Goal: Information Seeking & Learning: Learn about a topic

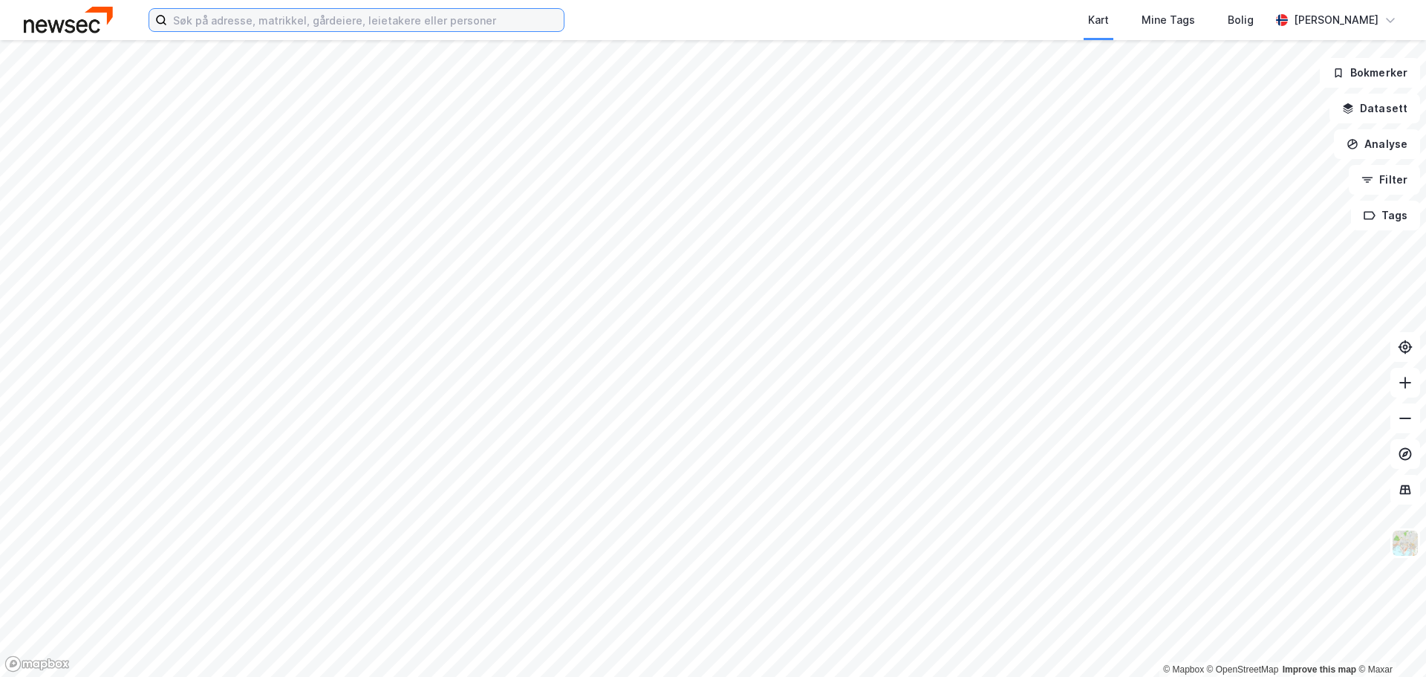
click at [526, 23] on input at bounding box center [365, 20] width 397 height 22
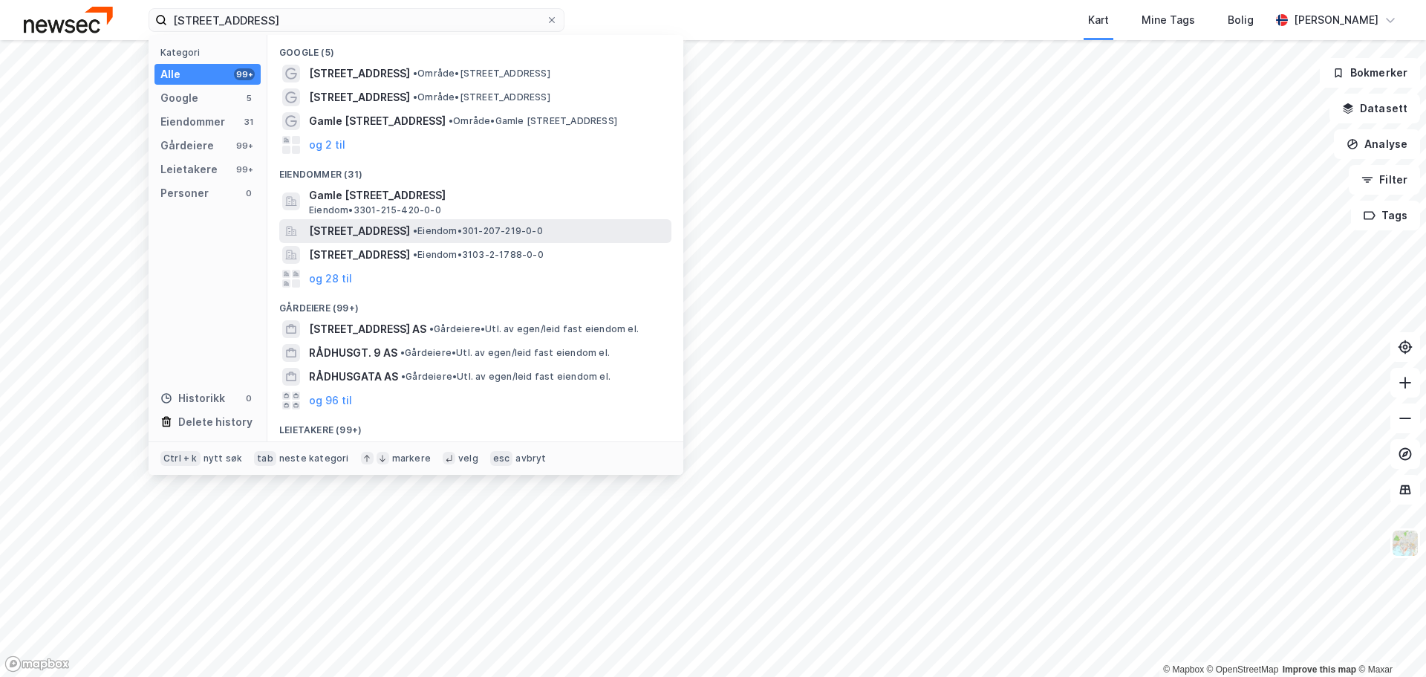
click at [410, 223] on span "[STREET_ADDRESS]" at bounding box center [359, 231] width 101 height 18
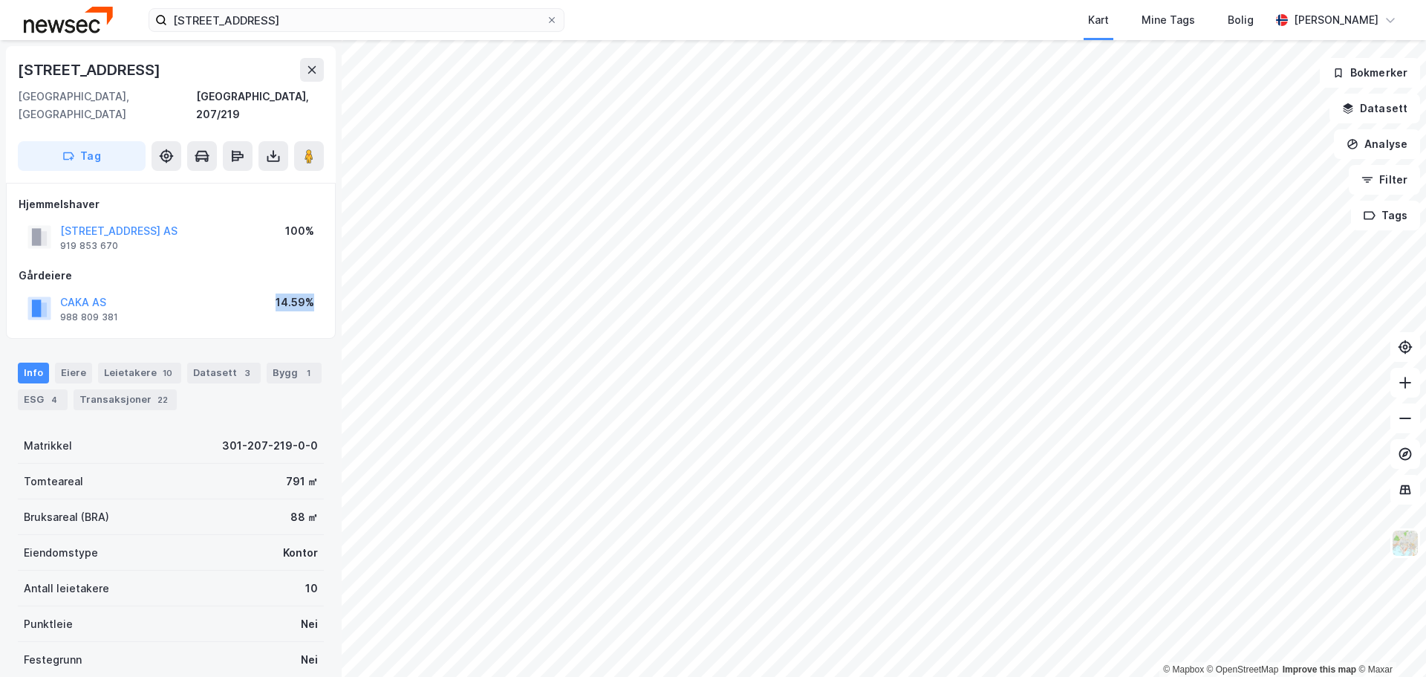
drag, startPoint x: 266, startPoint y: 286, endPoint x: 320, endPoint y: 285, distance: 54.2
click at [320, 290] on div "CAKA AS 988 809 381 14.59%" at bounding box center [171, 308] width 305 height 36
click at [253, 290] on div "CAKA AS 988 809 381 14.59%" at bounding box center [171, 308] width 305 height 36
click at [141, 363] on div "Leietakere 10" at bounding box center [139, 373] width 83 height 21
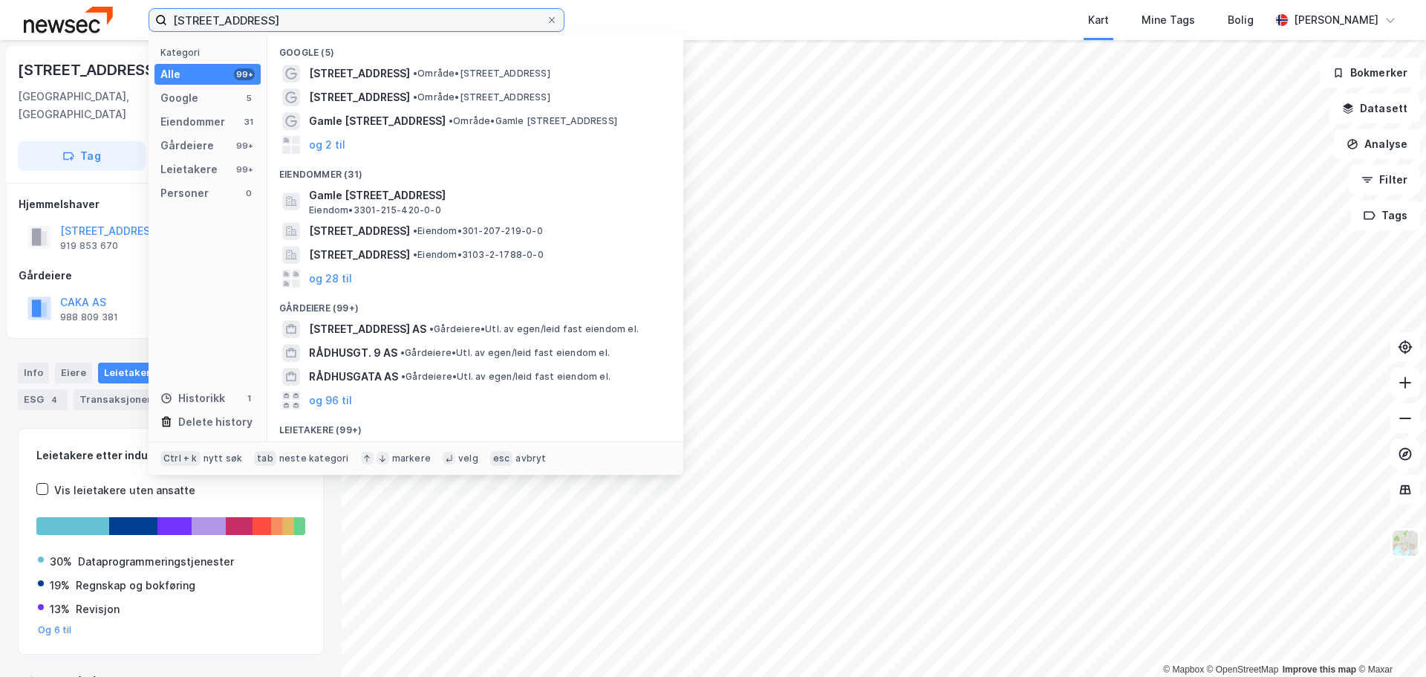
drag, startPoint x: 351, startPoint y: 25, endPoint x: 138, endPoint y: 25, distance: 213.2
click at [138, 25] on div "[STREET_ADDRESS] Kategori Alle 99+ Google 5 Eiendommer 31 Gårdeiere 99+ Leietak…" at bounding box center [713, 20] width 1426 height 40
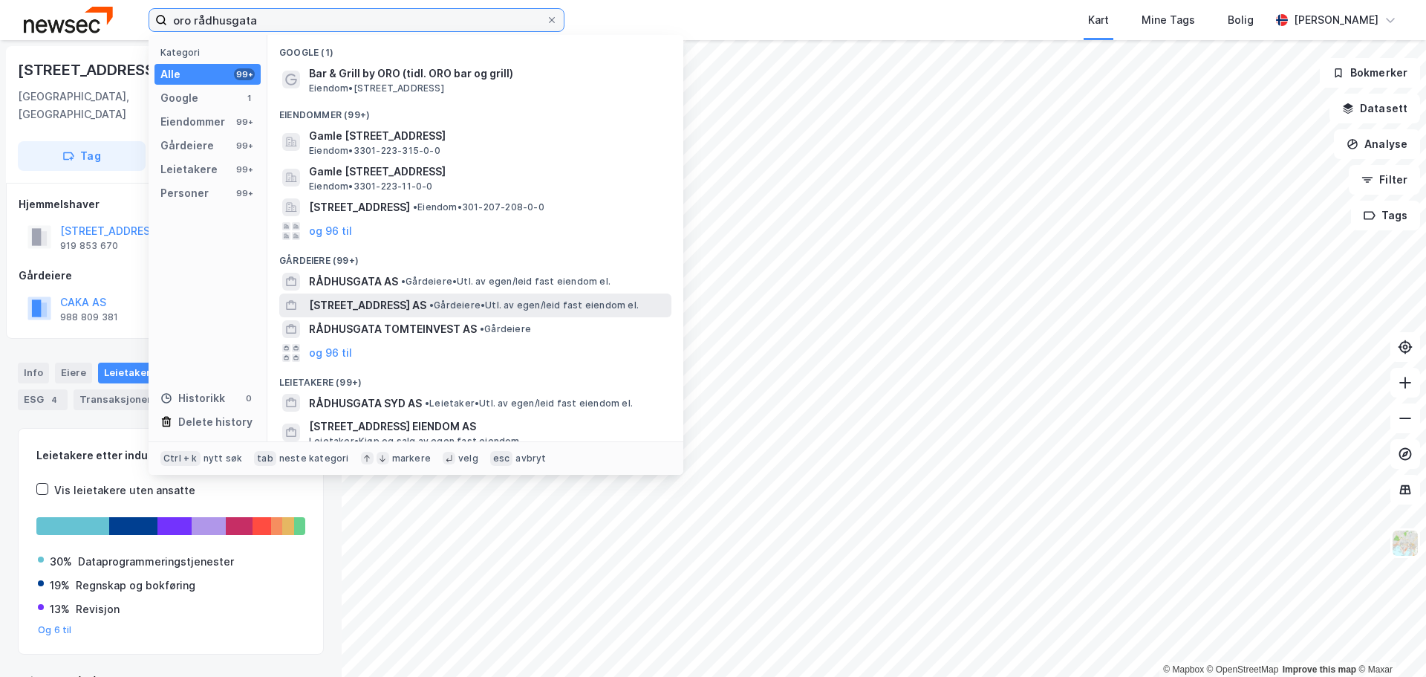
type input "oro rådhusgata"
click at [406, 299] on span "[STREET_ADDRESS] AS" at bounding box center [367, 305] width 117 height 18
